Goal: Information Seeking & Learning: Learn about a topic

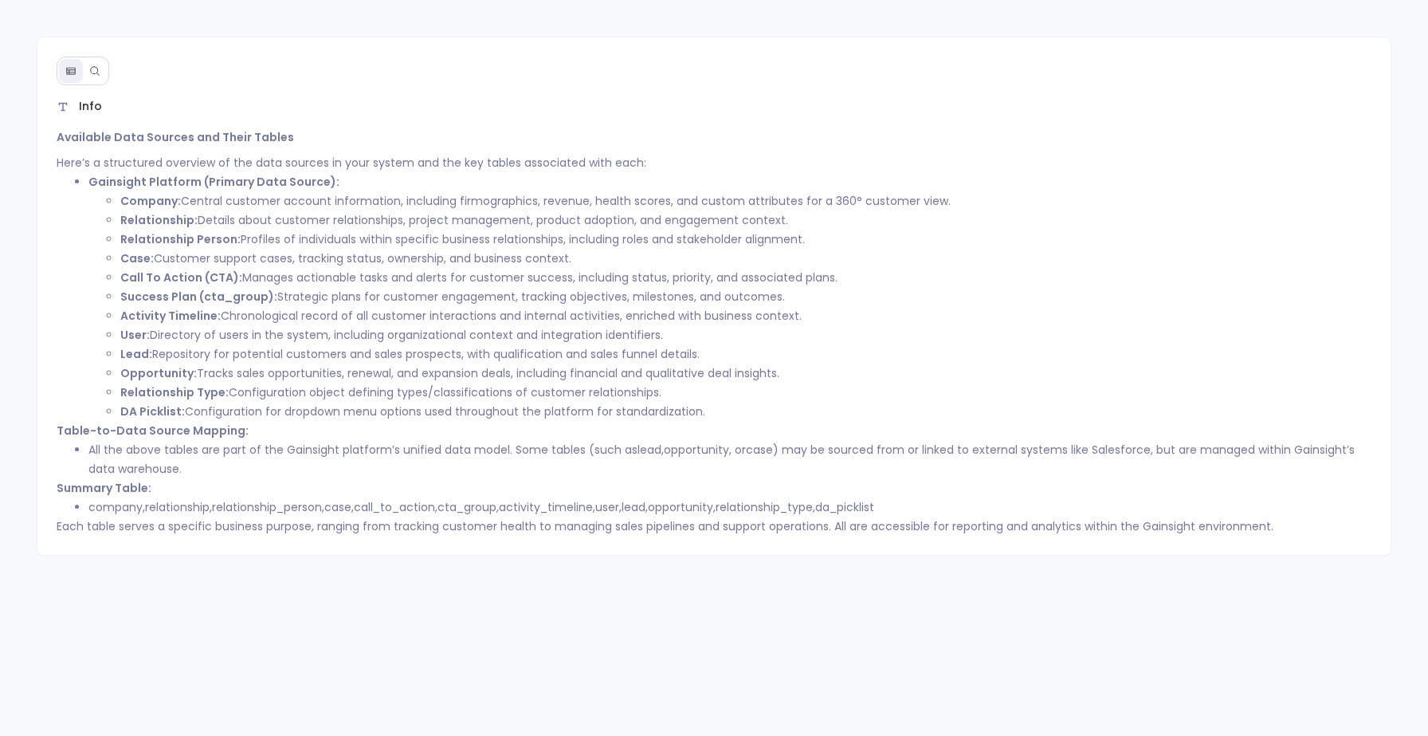
click at [100, 68] on button at bounding box center [95, 71] width 24 height 24
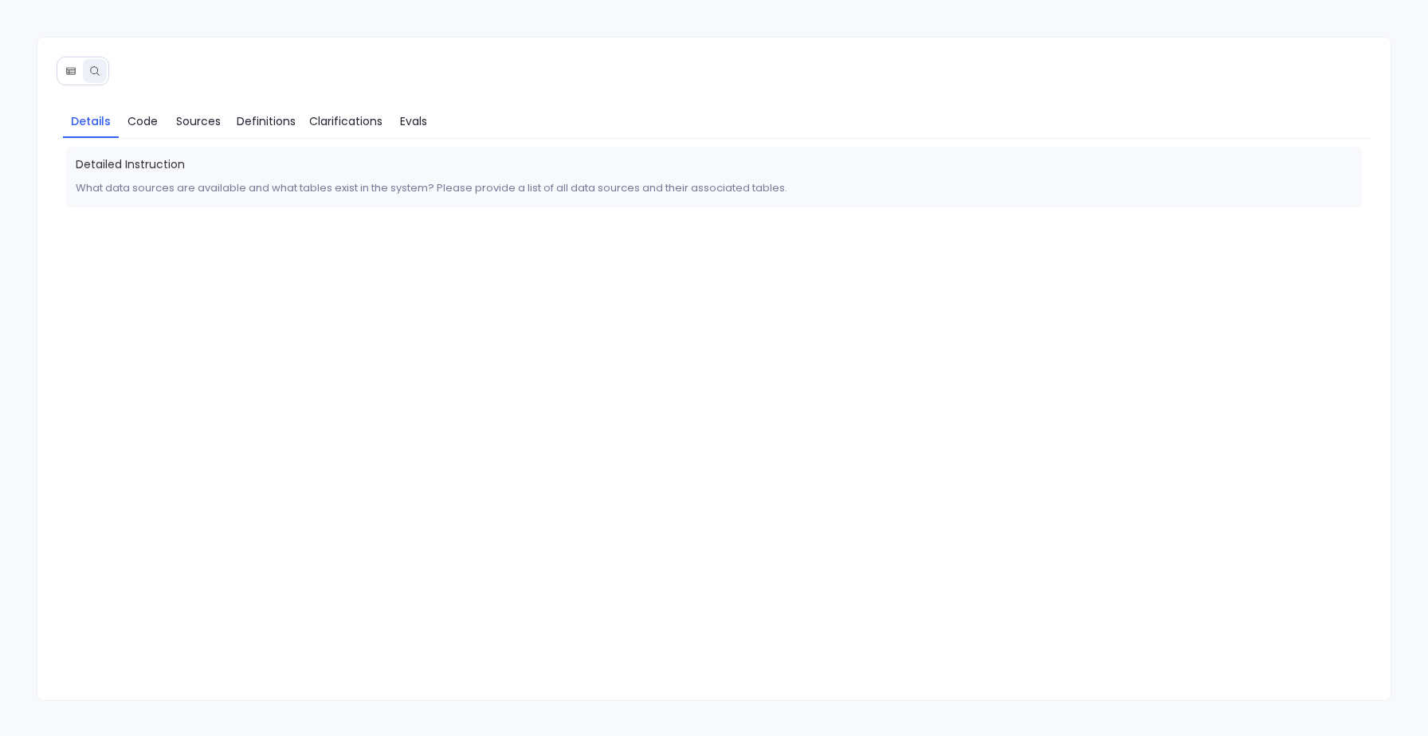
click at [74, 65] on button at bounding box center [71, 71] width 24 height 24
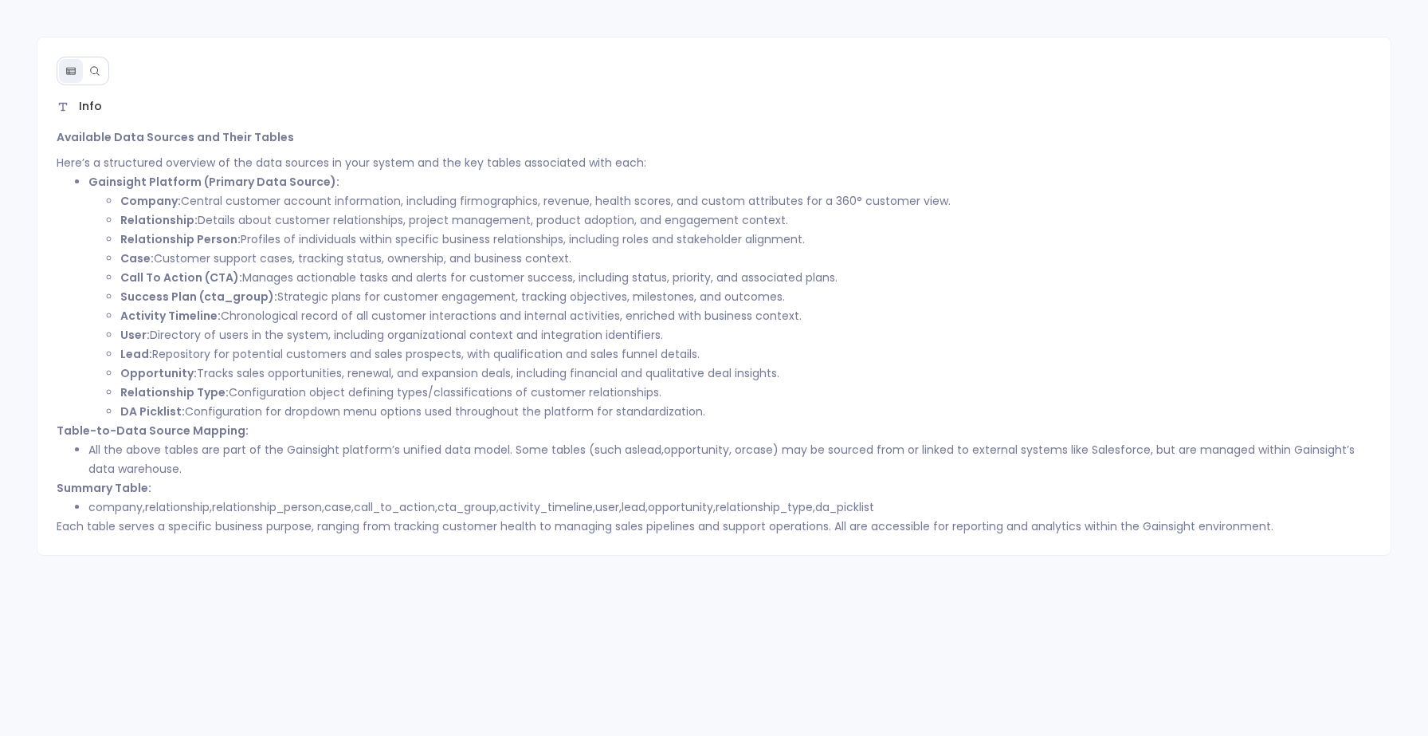
click at [102, 76] on button at bounding box center [95, 71] width 24 height 24
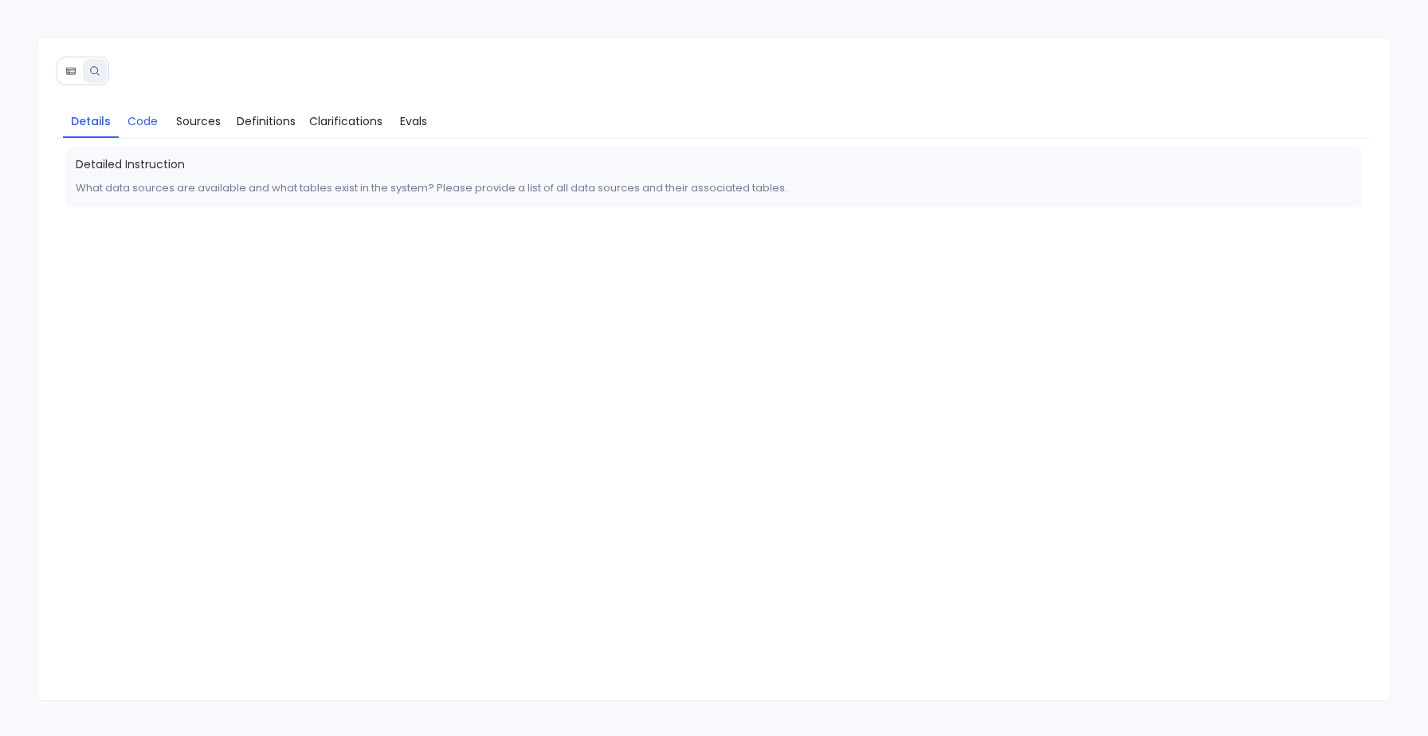
click at [140, 128] on span "Code" at bounding box center [143, 121] width 30 height 18
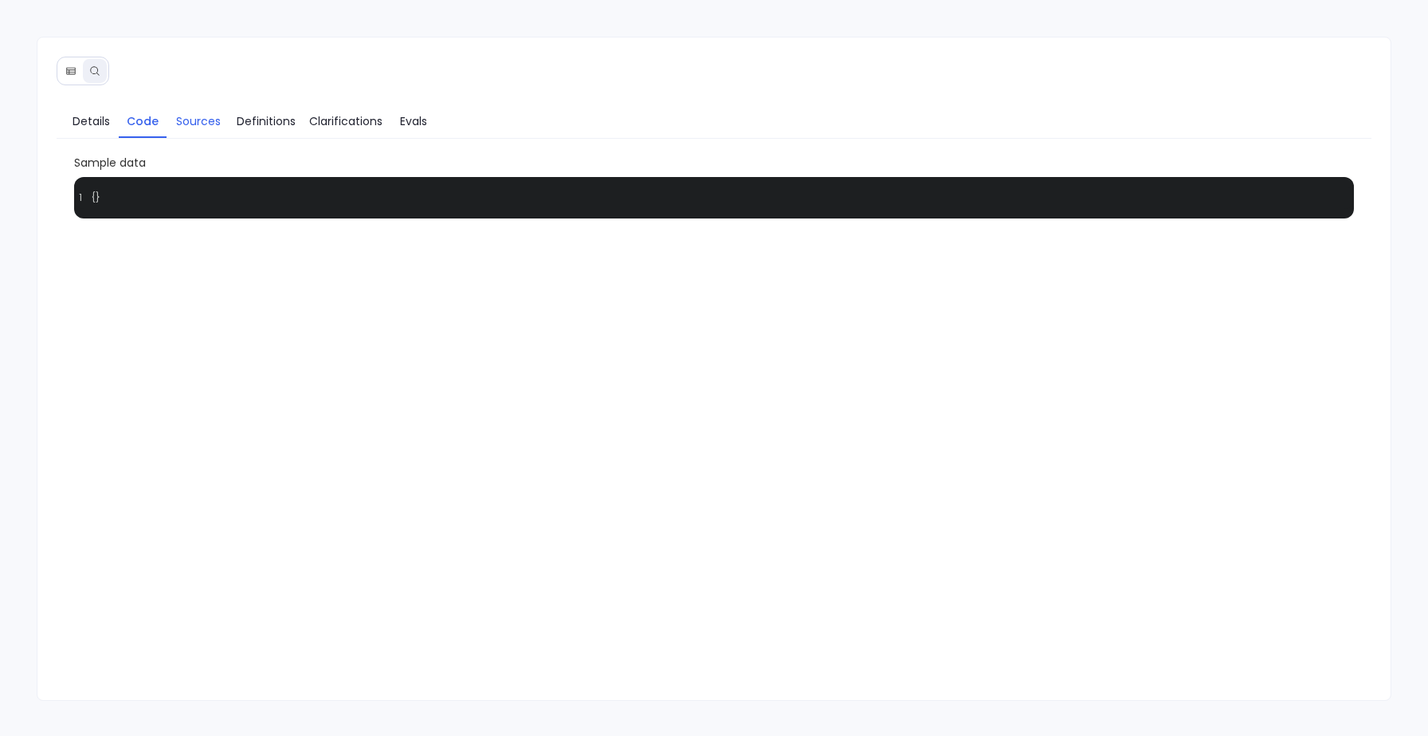
click at [194, 127] on span "Sources" at bounding box center [198, 121] width 45 height 18
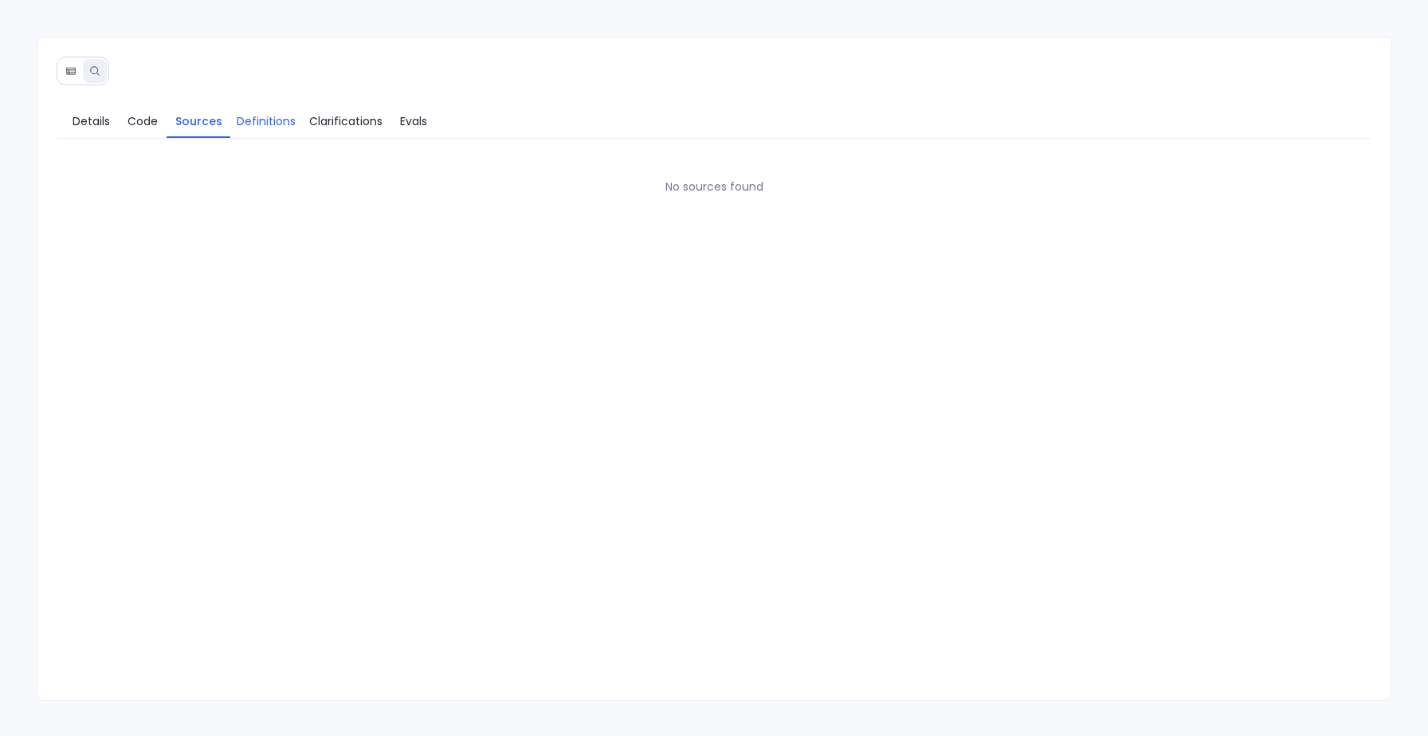
click at [284, 127] on span "Definitions" at bounding box center [266, 121] width 59 height 18
click at [369, 128] on span "Clarifications" at bounding box center [345, 121] width 73 height 18
click at [414, 129] on span "Evals" at bounding box center [413, 121] width 27 height 18
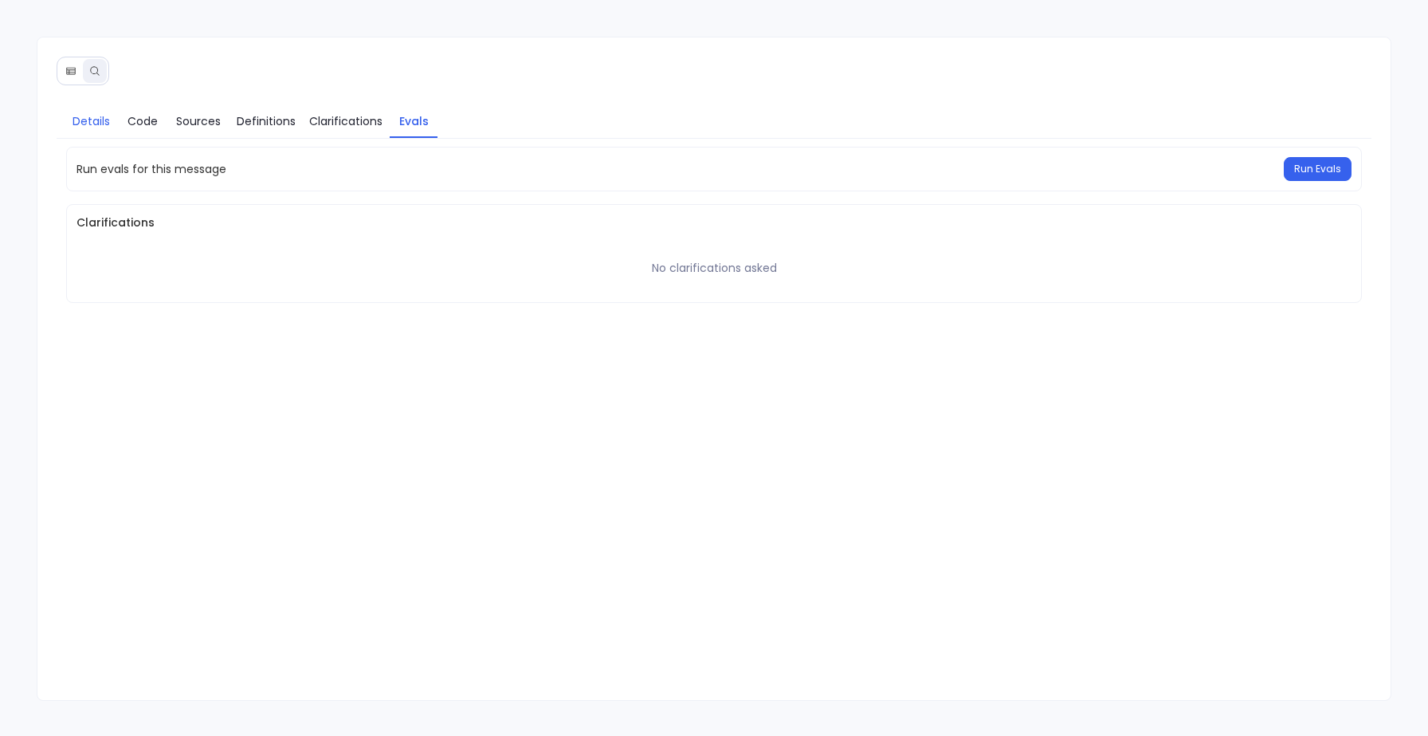
click at [96, 131] on link "Details" at bounding box center [91, 120] width 56 height 33
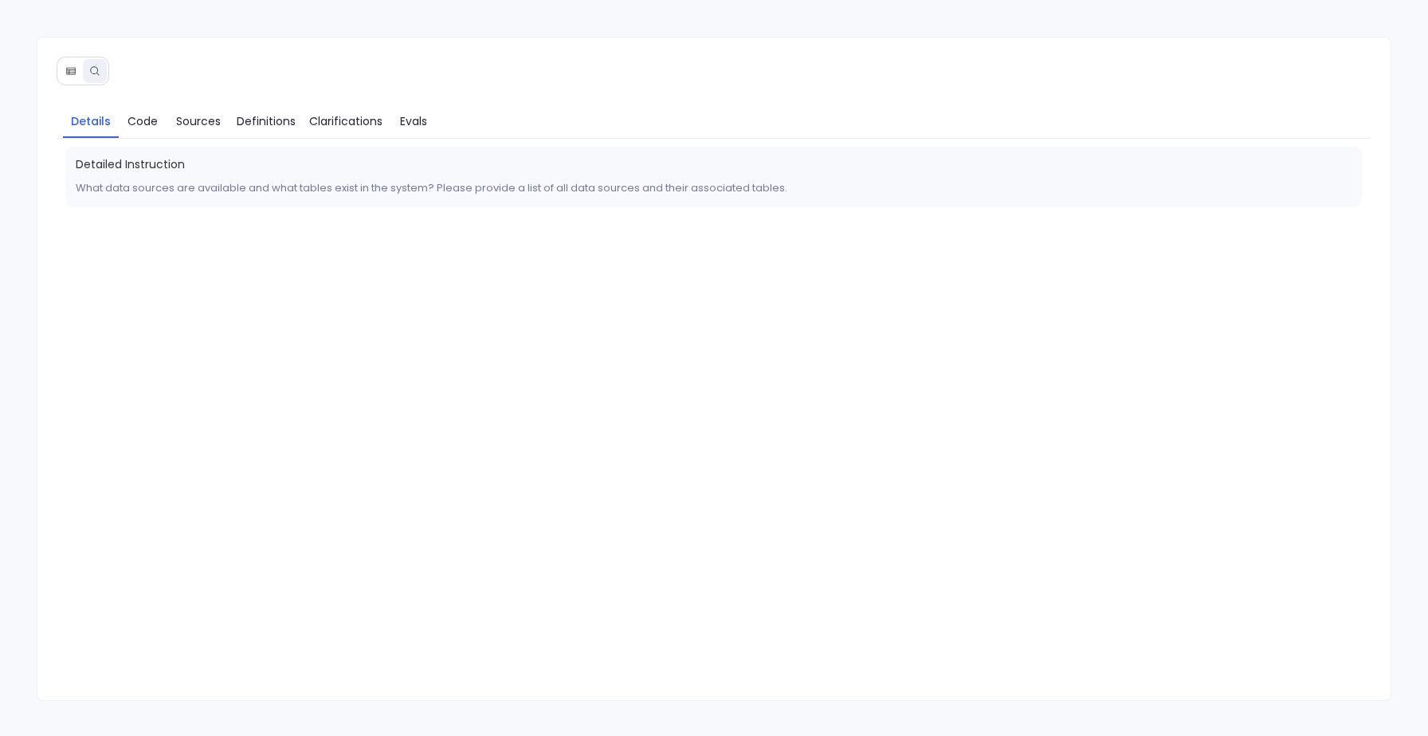
click at [76, 73] on icon at bounding box center [70, 70] width 11 height 11
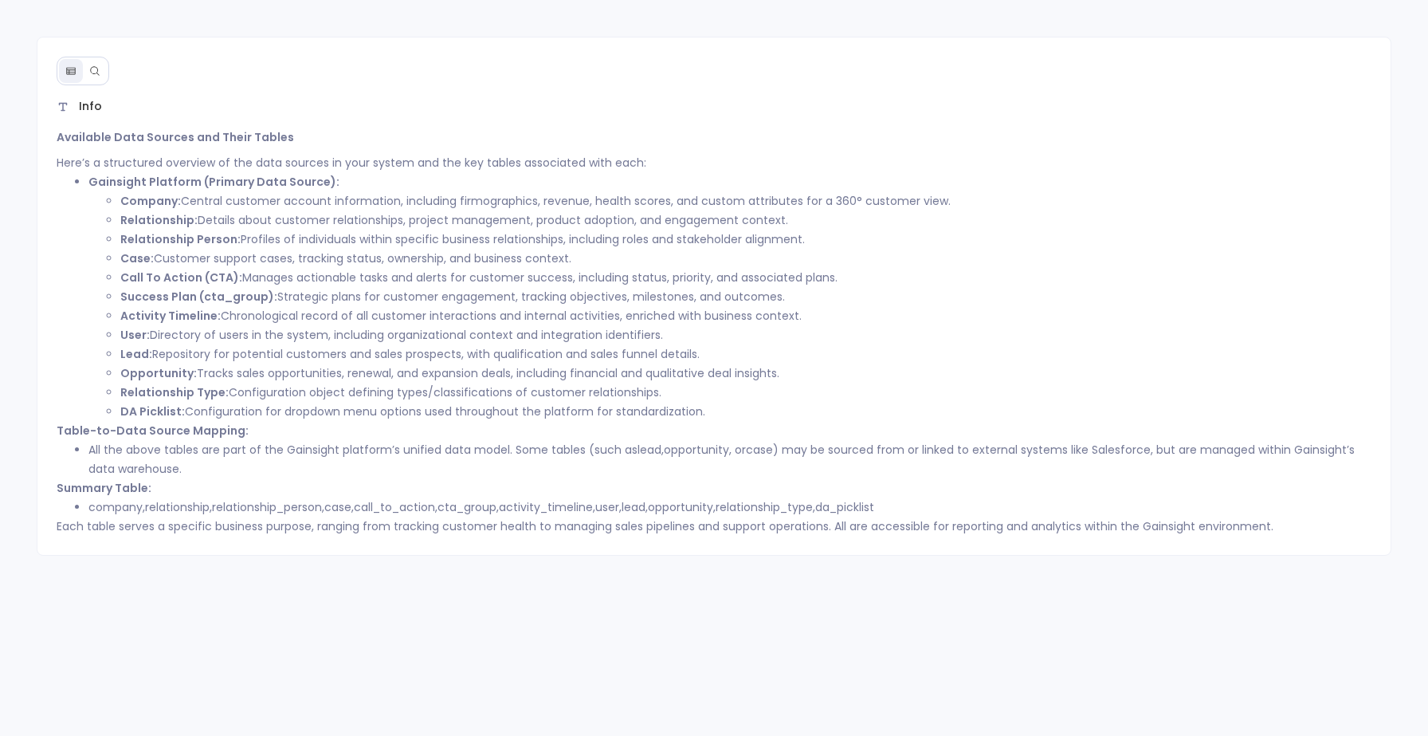
click at [96, 65] on icon at bounding box center [94, 70] width 11 height 11
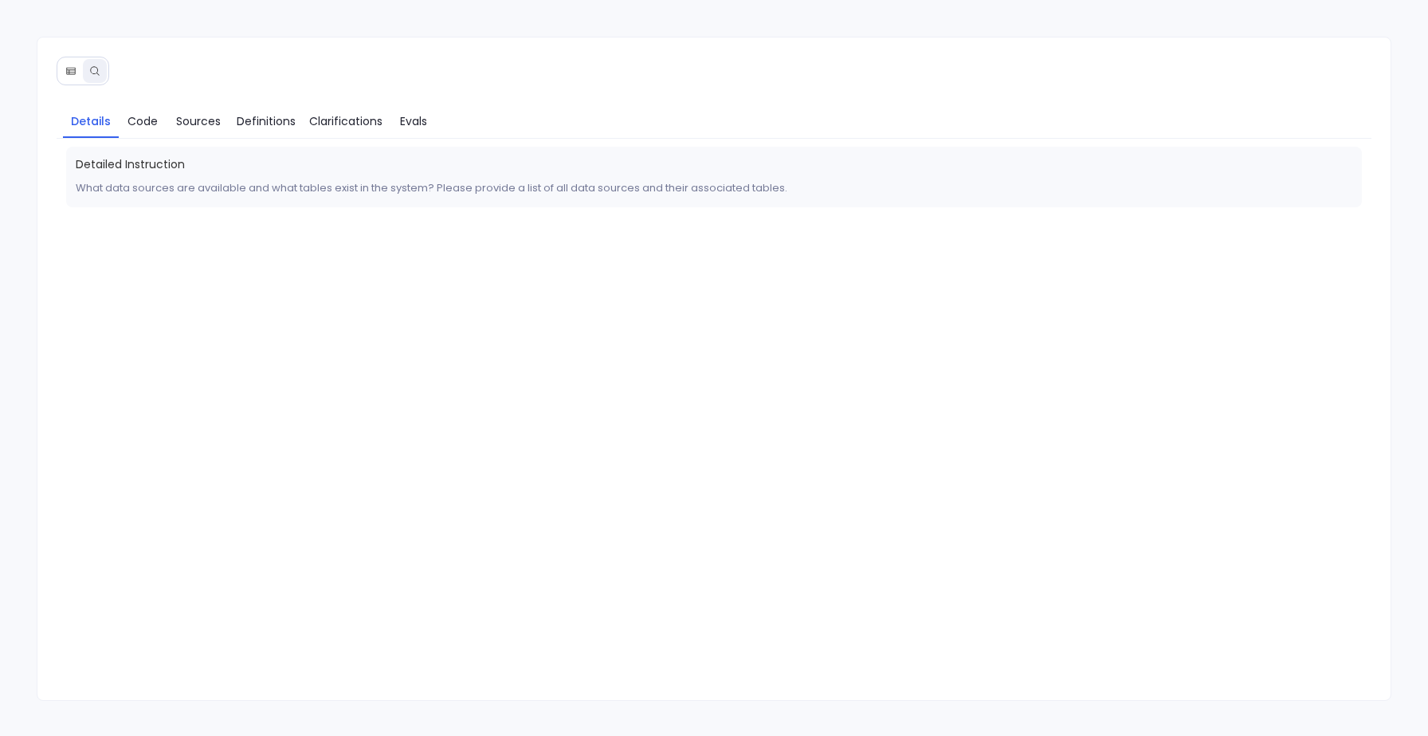
click at [65, 68] on icon at bounding box center [70, 70] width 11 height 11
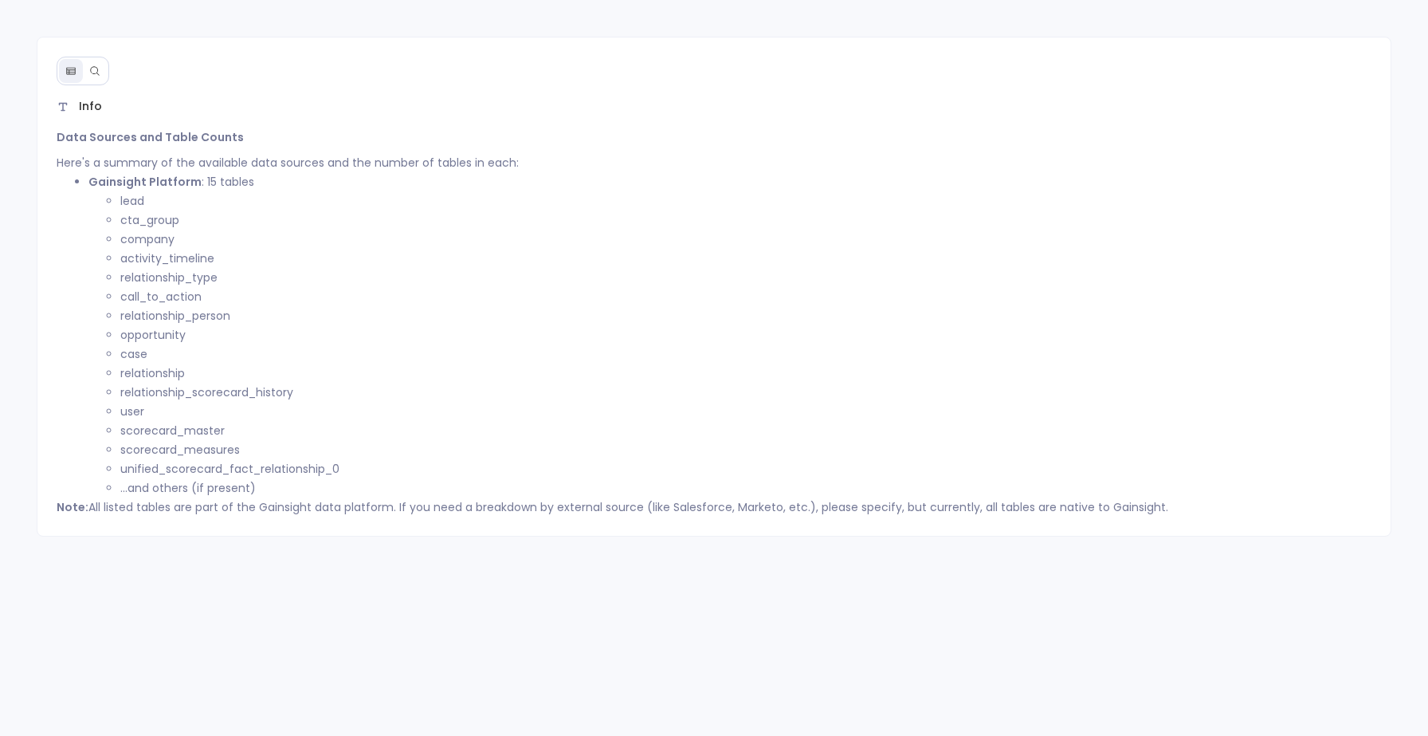
click at [82, 72] on button at bounding box center [71, 71] width 24 height 24
click at [94, 69] on icon at bounding box center [94, 70] width 11 height 11
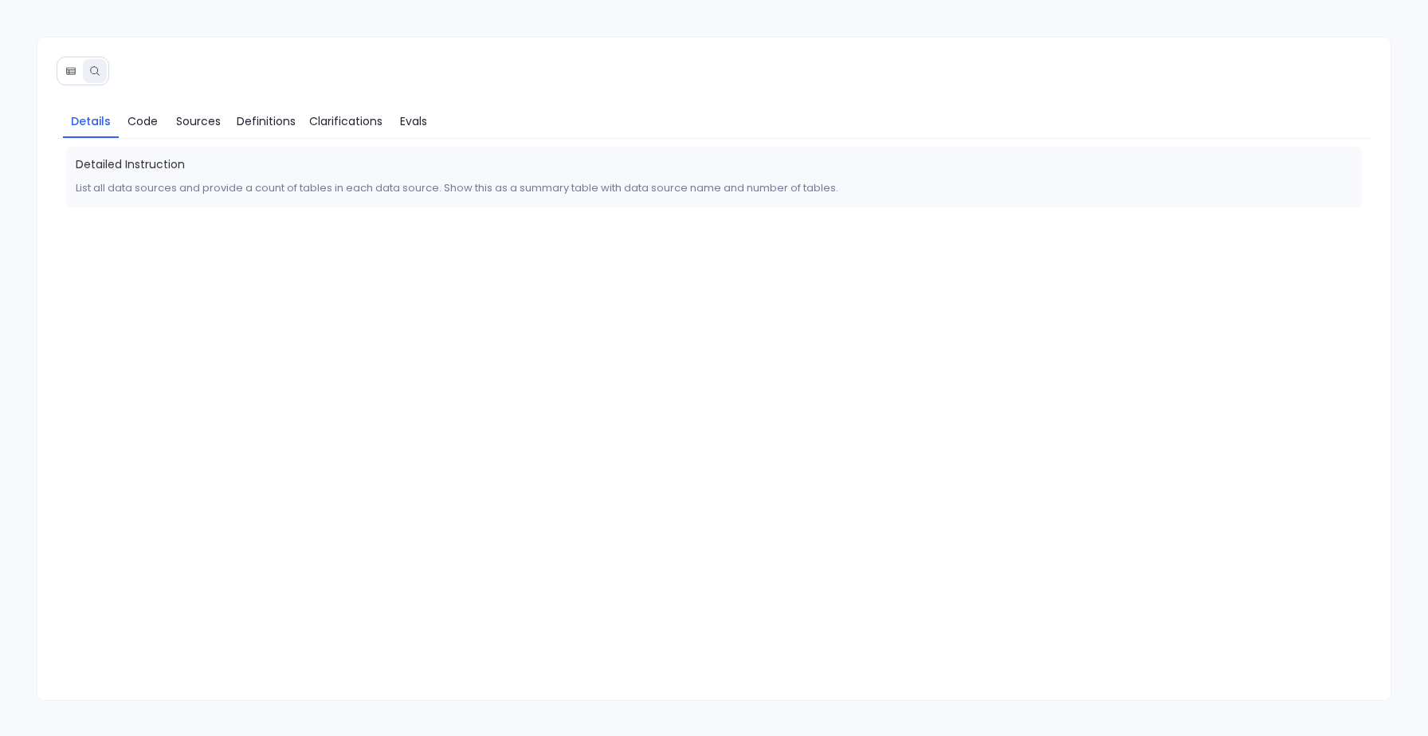
click at [68, 70] on icon at bounding box center [70, 71] width 9 height 7
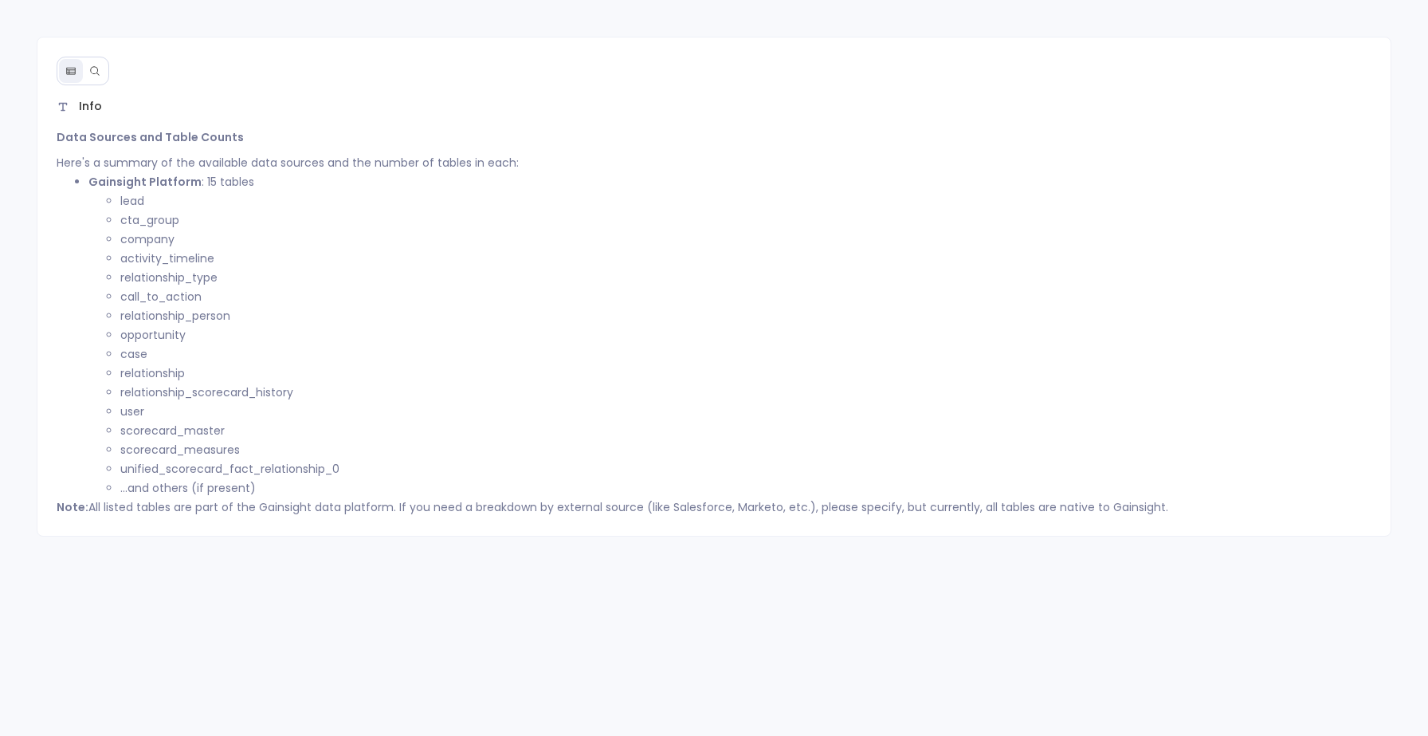
click at [109, 68] on div "Info Data Sources and Table Counts Here's a summary of the available data sourc…" at bounding box center [714, 287] width 1355 height 500
click at [92, 68] on icon at bounding box center [94, 70] width 11 height 11
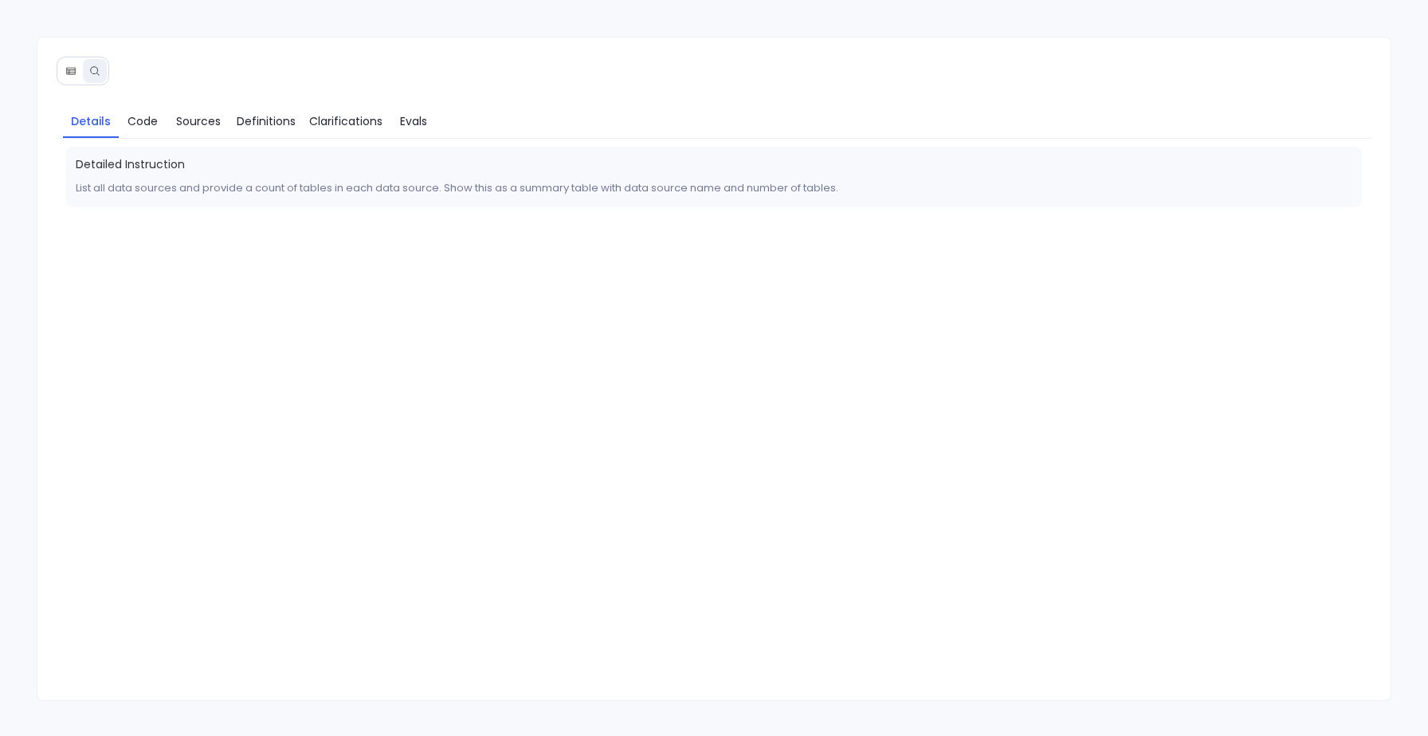
click at [72, 65] on icon at bounding box center [70, 70] width 11 height 11
